Goal: Check status: Check status

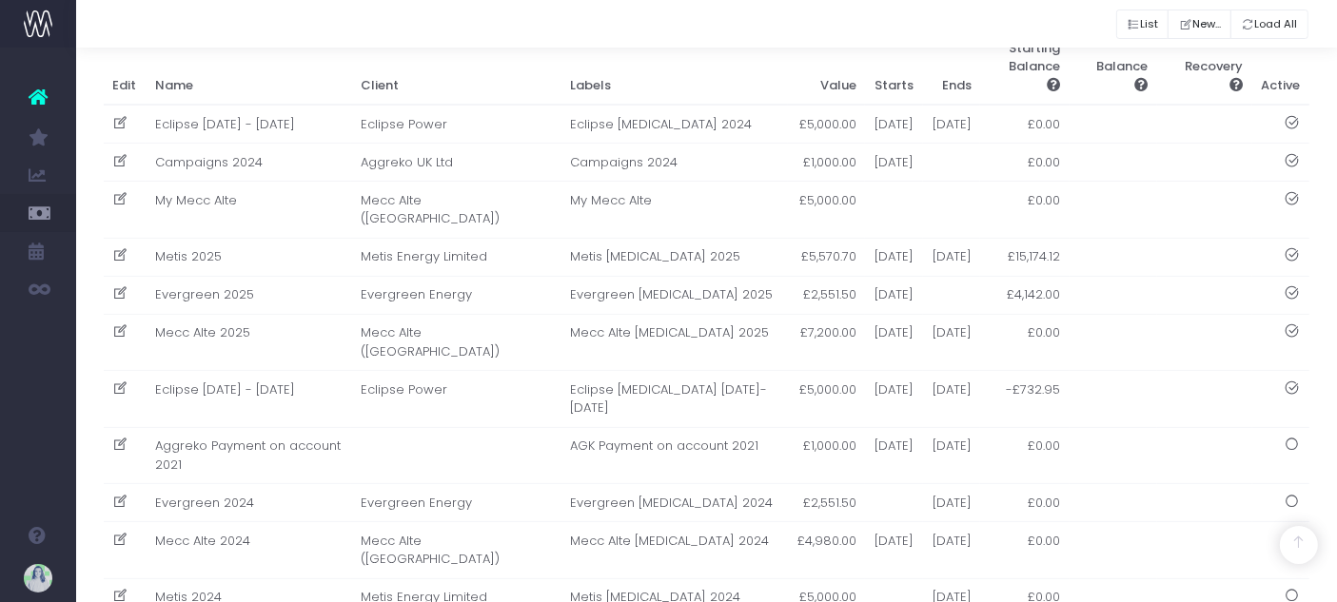
scroll to position [502, 0]
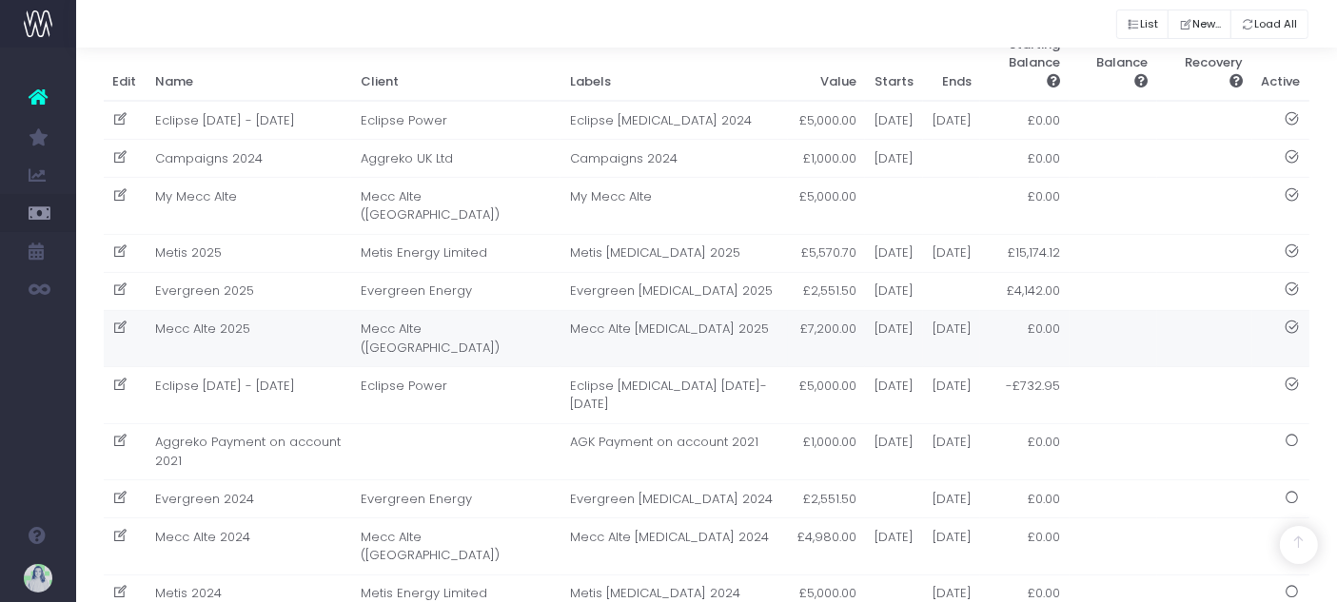
click at [288, 354] on td "Mecc Alte 2025" at bounding box center [249, 338] width 206 height 57
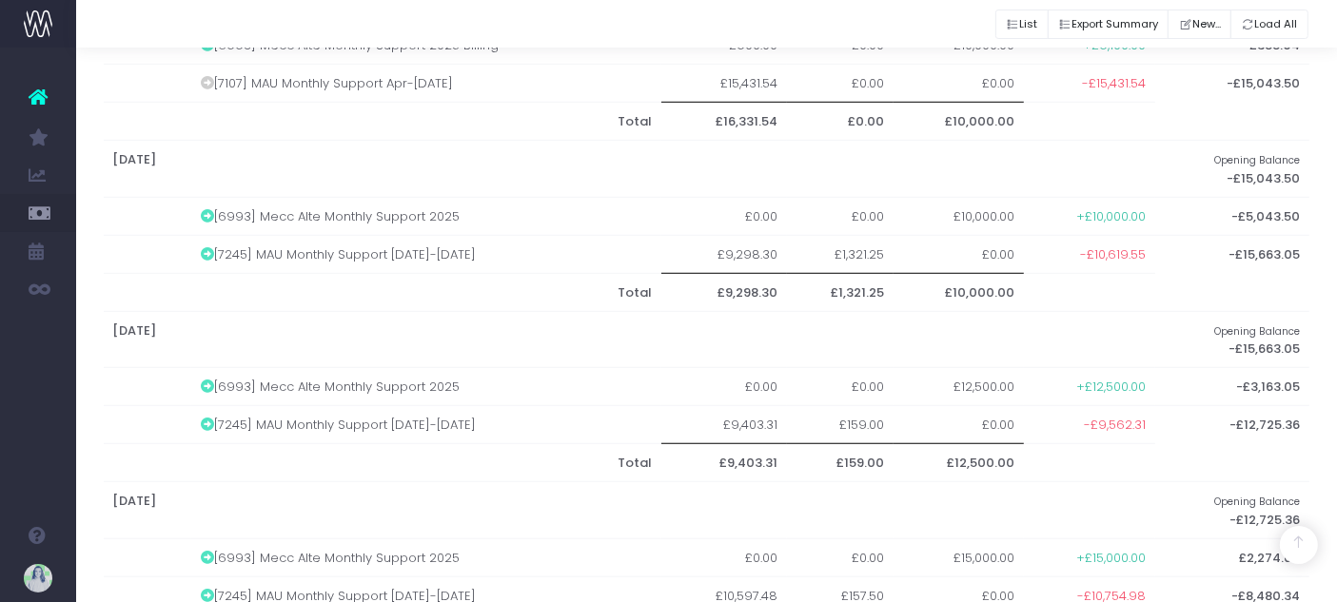
scroll to position [1427, 0]
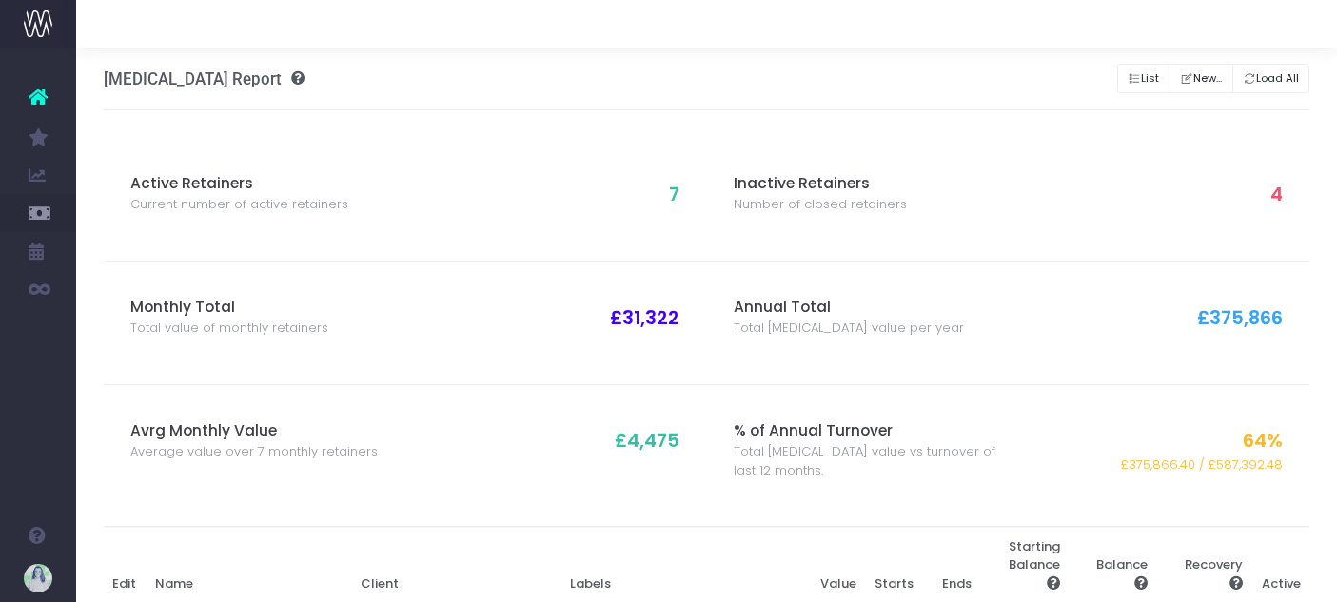
scroll to position [631, 0]
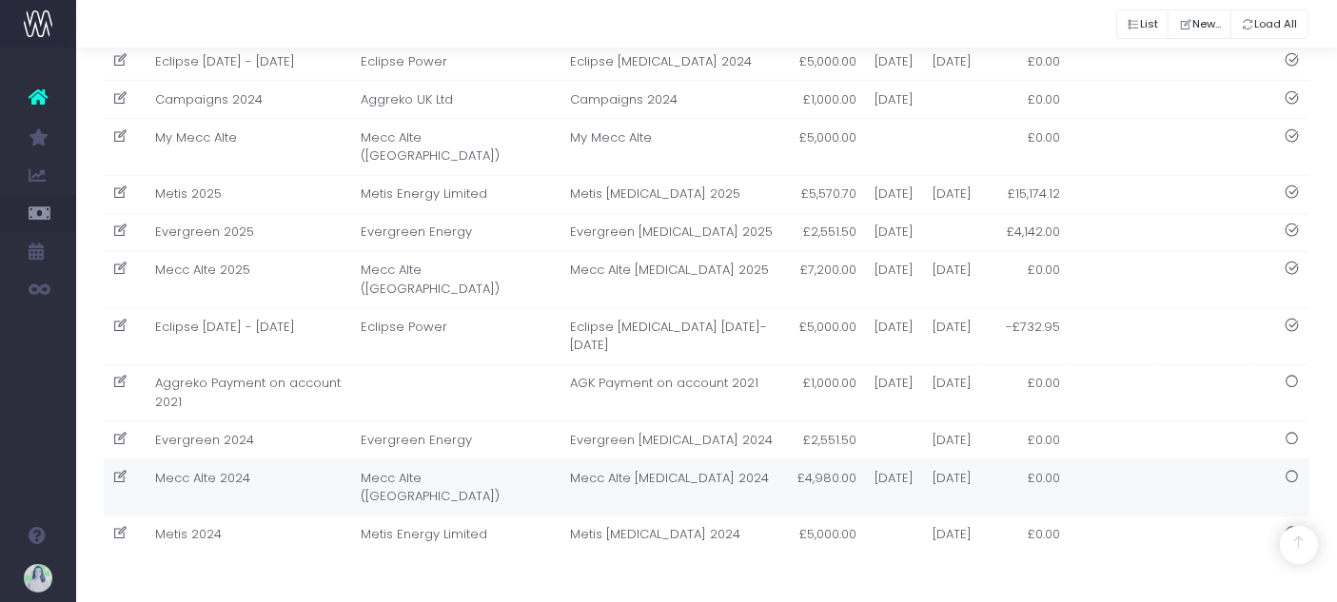
click at [314, 474] on td "Mecc Alte 2024" at bounding box center [249, 488] width 206 height 57
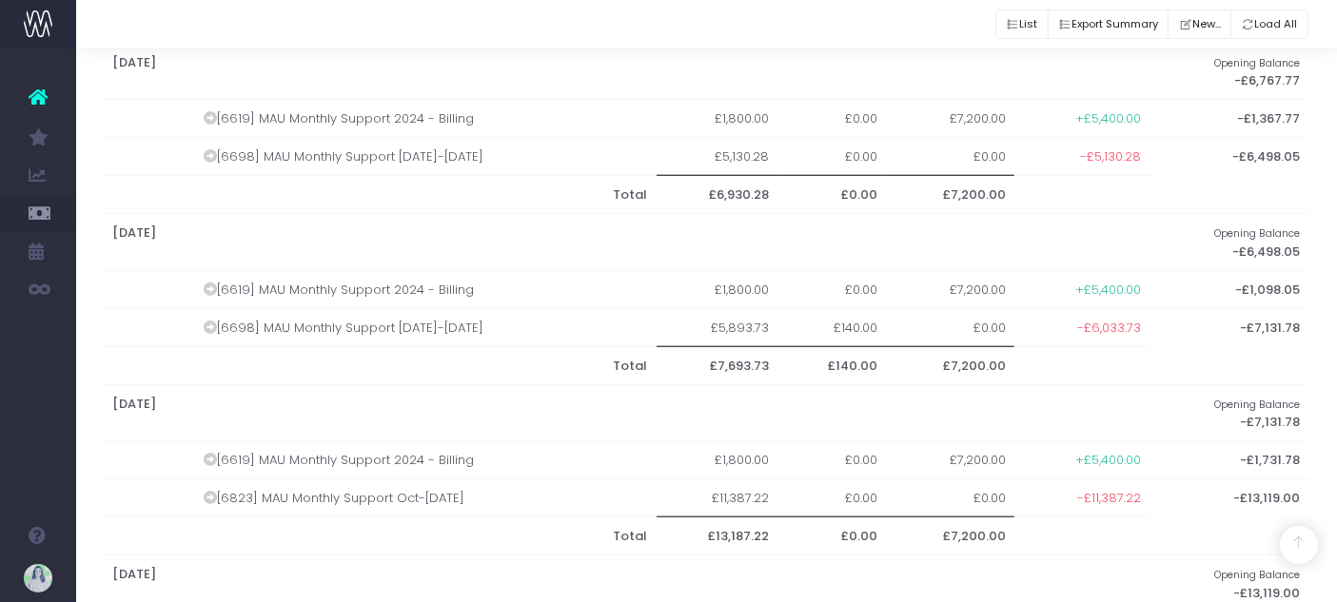
scroll to position [2129, 0]
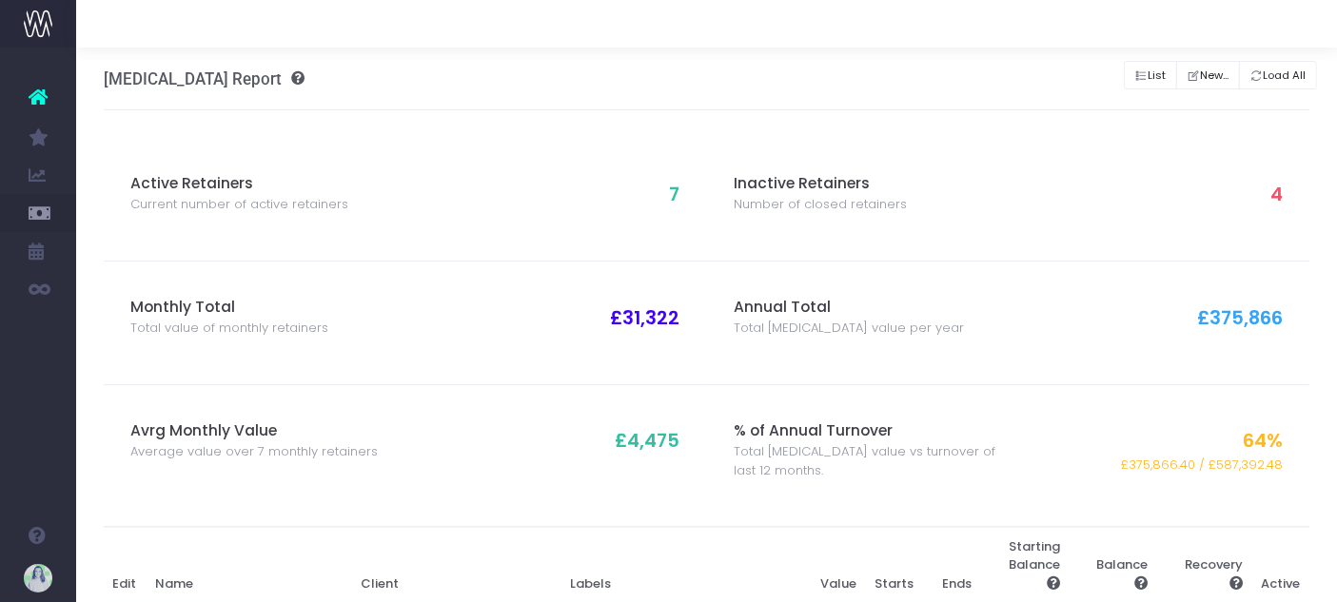
scroll to position [450, 0]
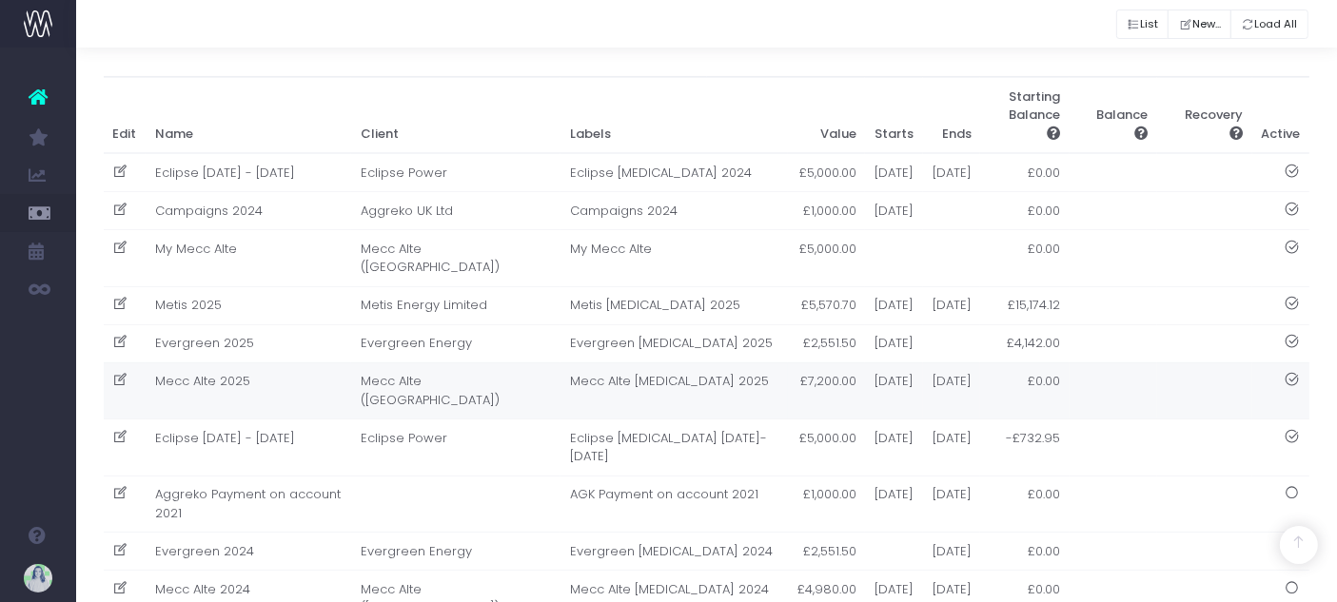
click at [294, 414] on td "Mecc Alte 2025" at bounding box center [249, 391] width 206 height 57
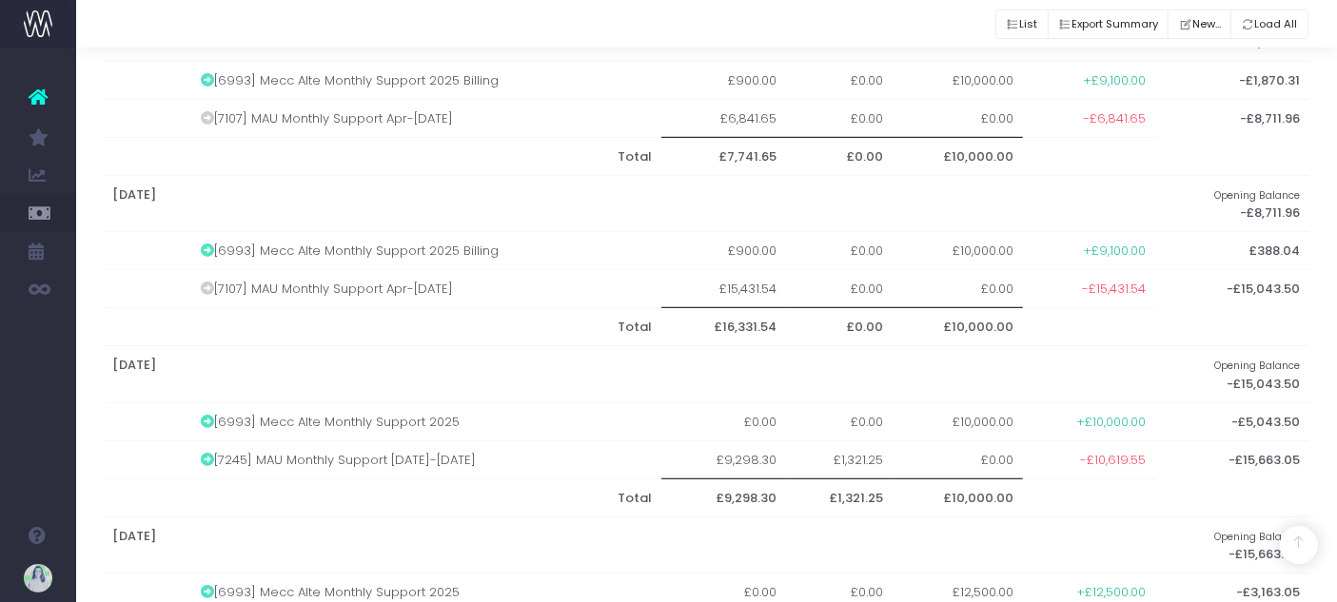
scroll to position [1505, 0]
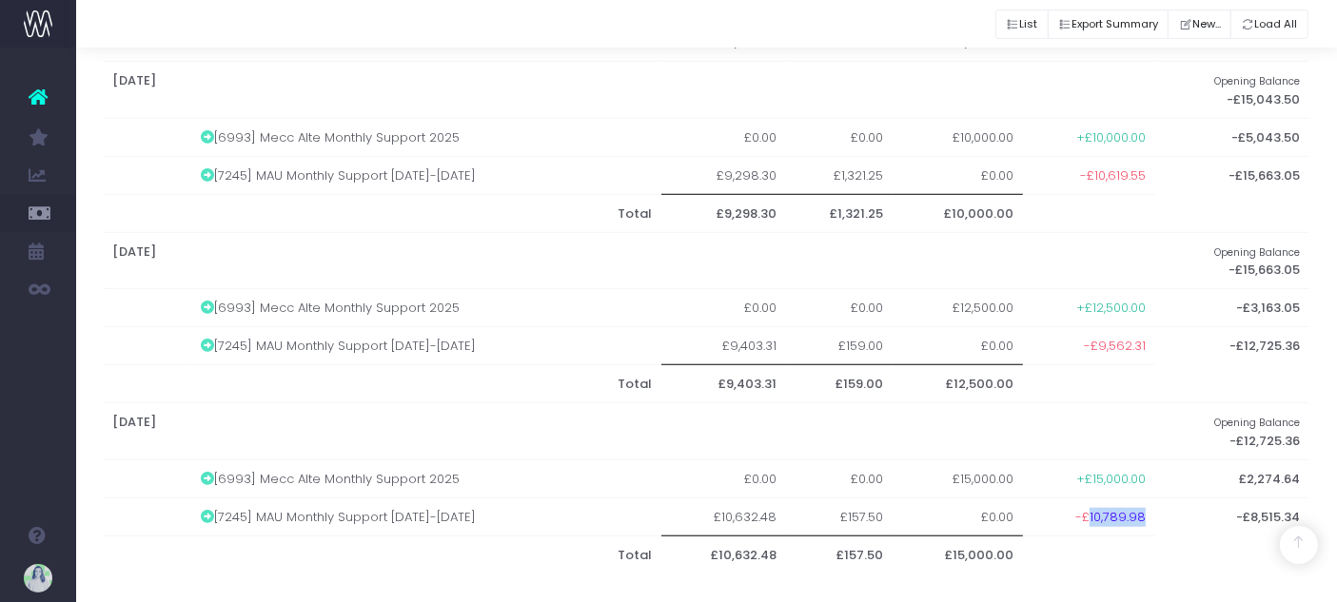
drag, startPoint x: 1089, startPoint y: 510, endPoint x: 1145, endPoint y: 510, distance: 56.1
click at [1145, 510] on td "-£10,789.98" at bounding box center [1089, 517] width 132 height 38
copy span "10,789.98"
click at [724, 428] on th "[DATE]" at bounding box center [629, 431] width 1051 height 57
